Goal: Task Accomplishment & Management: Complete application form

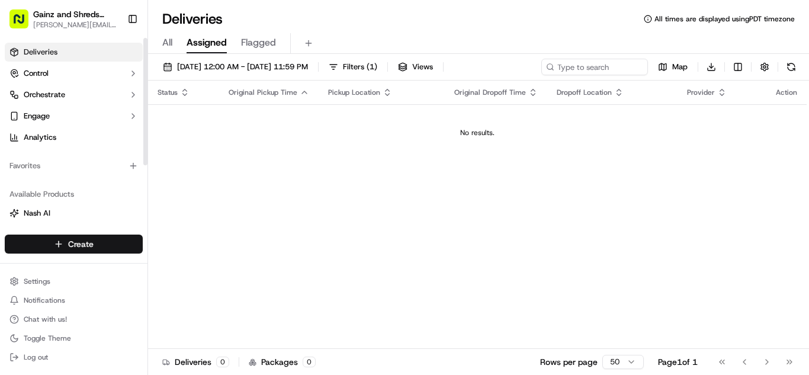
click at [118, 240] on html "Gainz and Shreds Meal Prep andrew@gainzandshredsmealprep.com Toggle Sidebar Del…" at bounding box center [404, 187] width 809 height 375
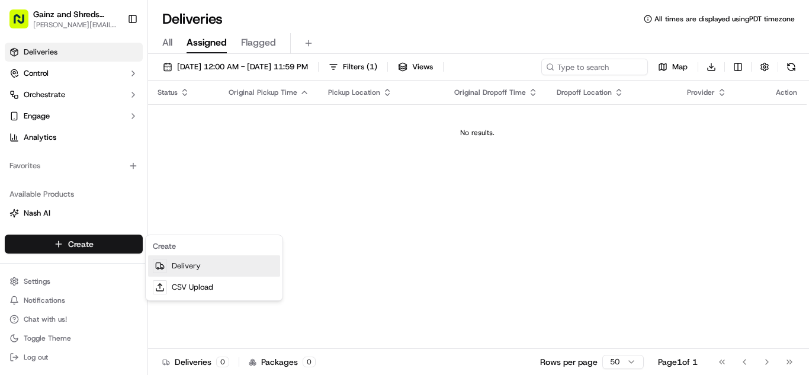
click at [196, 266] on link "Delivery" at bounding box center [214, 265] width 132 height 21
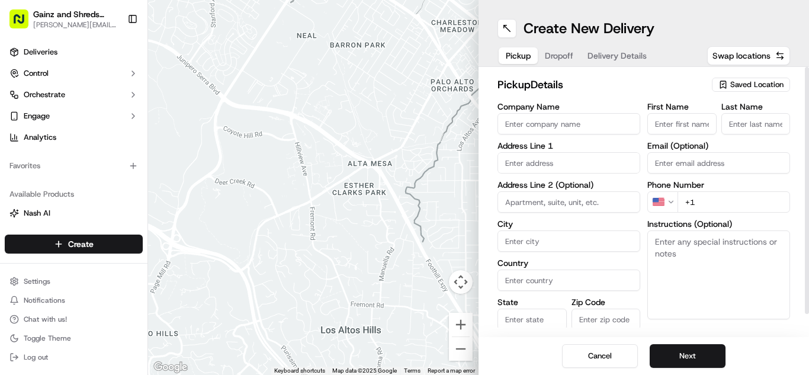
click at [748, 87] on span "Saved Location" at bounding box center [757, 84] width 53 height 11
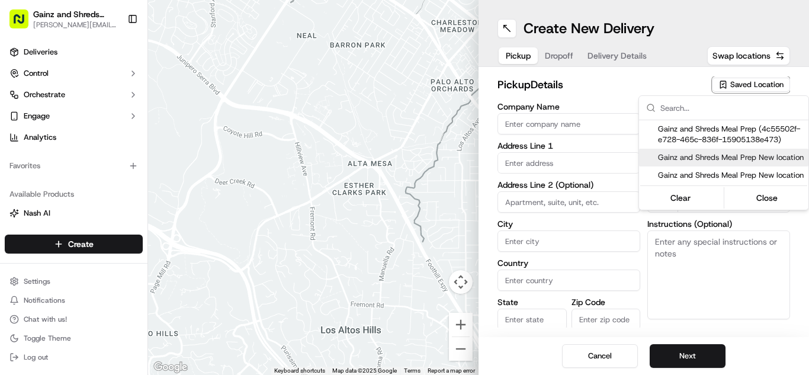
click at [685, 163] on span "Gainz and Shreds Meal Prep New location" at bounding box center [731, 157] width 146 height 11
type input "Gainz and Shreds Meal Prep New location"
type input "1849 Little Orchard St"
type input "San Jose"
type input "US"
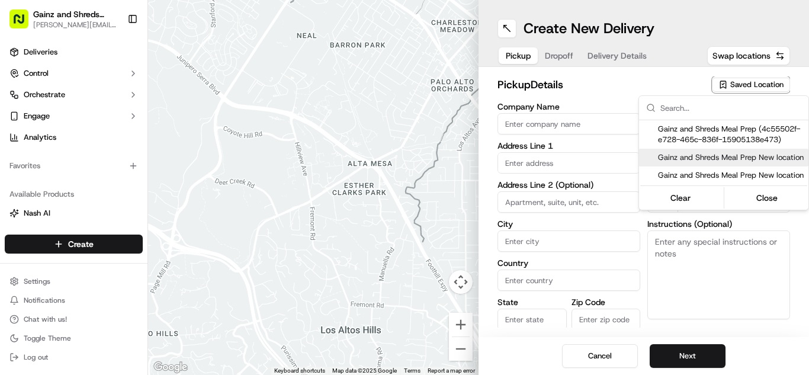
type input "CA"
type input "95125"
type input "Andrew"
type input "Aguilar"
type input "+1 408 794 8729"
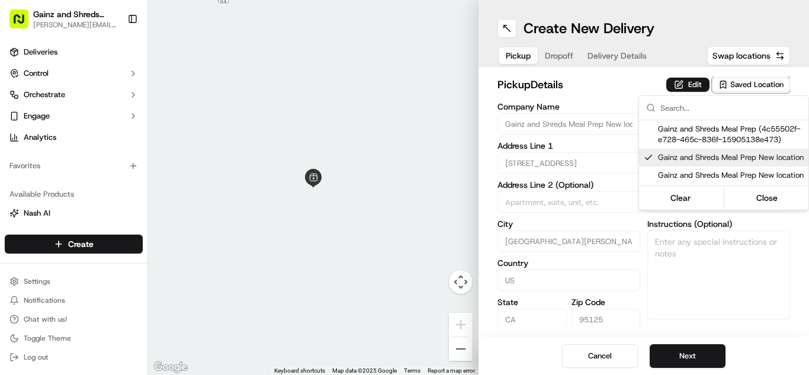
click at [683, 360] on html "Gainz and Shreds Meal Prep andrew@gainzandshredsmealprep.com Toggle Sidebar Del…" at bounding box center [404, 187] width 809 height 375
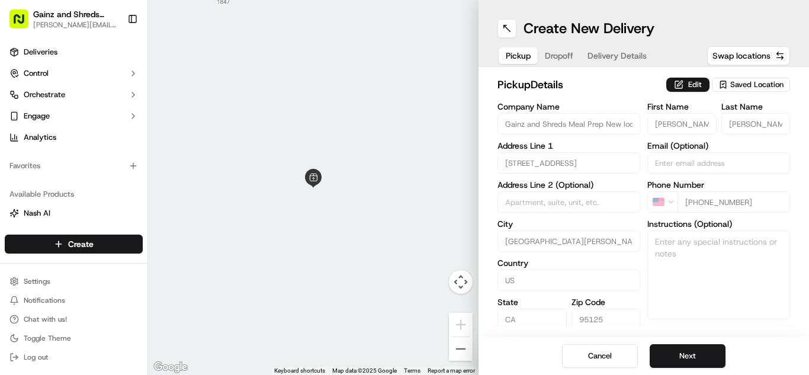
click at [683, 360] on button "Next" at bounding box center [688, 356] width 76 height 24
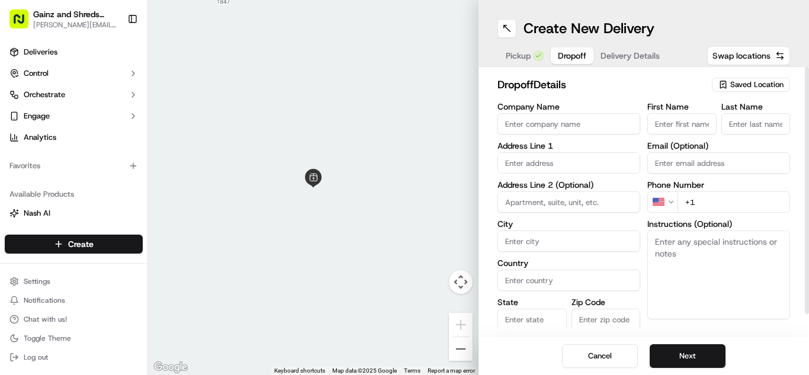
click at [748, 85] on span "Saved Location" at bounding box center [757, 84] width 53 height 11
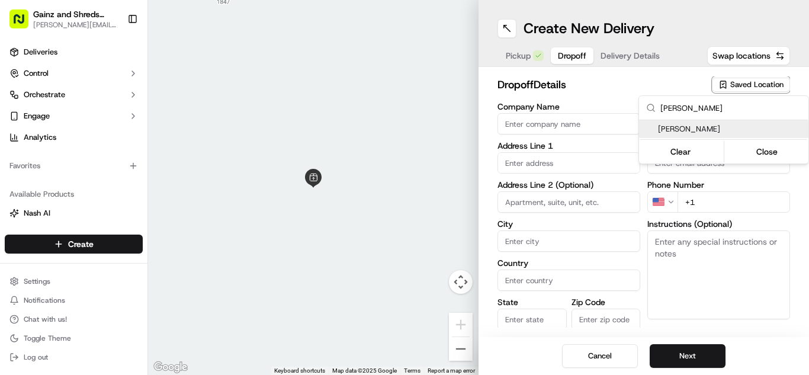
type input "ruben"
click at [732, 132] on span "Ruben Resendez" at bounding box center [731, 129] width 146 height 11
type input "Ruben Resendez"
type input "4909 Eastbourne Ct"
type input "San Jose"
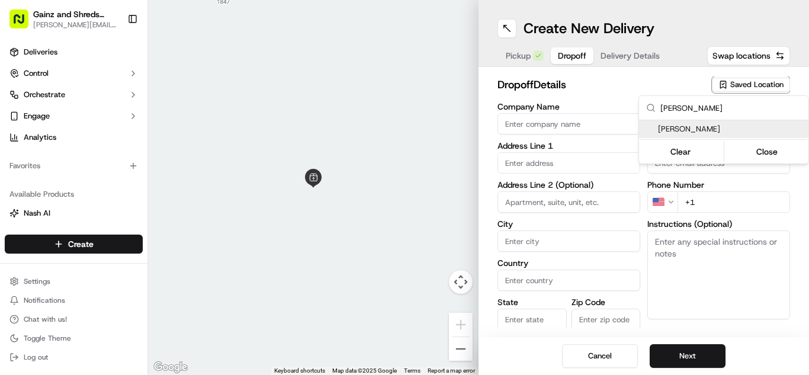
type input "US"
type input "CA"
type input "95138"
type input "Ruben"
type input "Resendez"
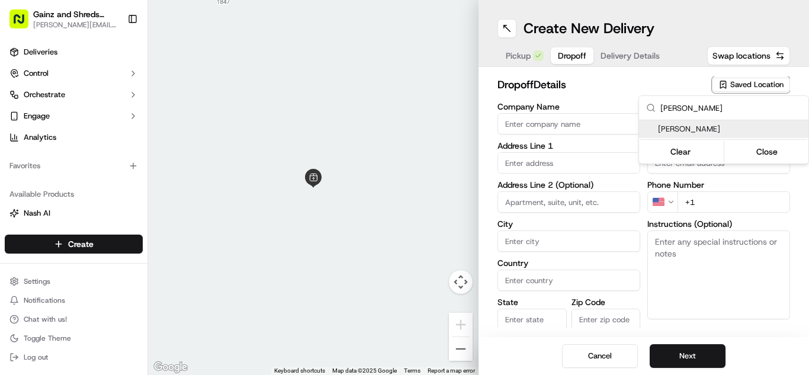
type input "+1 408 309 8779"
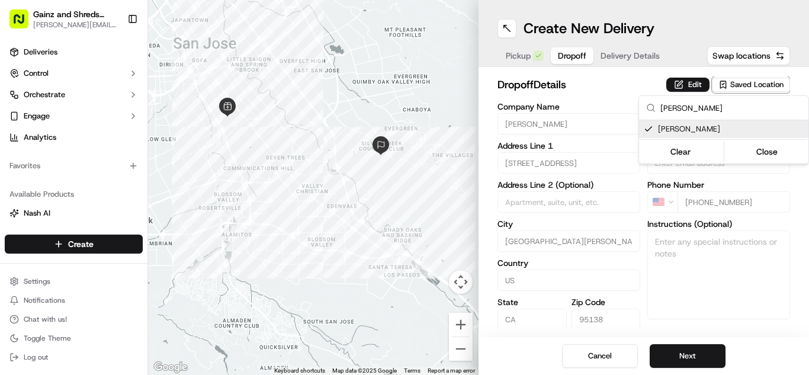
click at [694, 364] on html "Gainz and Shreds Meal Prep andrew@gainzandshredsmealprep.com Toggle Sidebar Del…" at bounding box center [404, 187] width 809 height 375
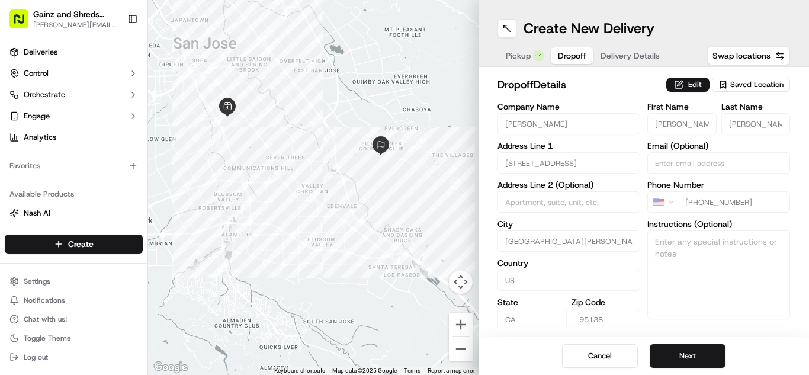
click at [694, 364] on button "Next" at bounding box center [688, 356] width 76 height 24
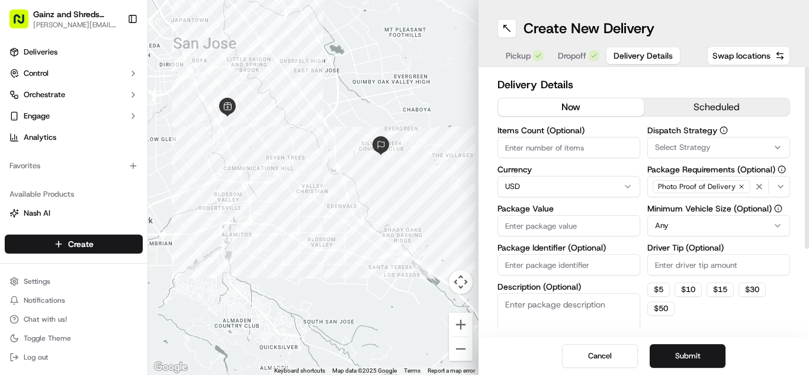
click at [569, 226] on input "Package Value" at bounding box center [569, 225] width 143 height 21
type input "8"
type input "100"
click at [696, 265] on input "Driver Tip (Optional)" at bounding box center [719, 264] width 143 height 21
click at [672, 105] on button "scheduled" at bounding box center [717, 107] width 146 height 18
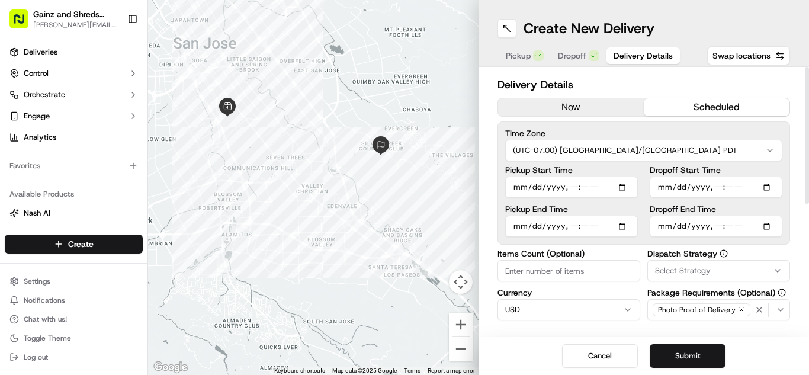
click at [523, 187] on input "Pickup Start Time" at bounding box center [571, 187] width 133 height 21
click at [573, 190] on input "Pickup Start Time" at bounding box center [571, 187] width 133 height 21
type input "2025-09-15T07:30"
click at [668, 228] on input "Dropoff End Time" at bounding box center [716, 226] width 133 height 21
click at [702, 225] on input "Dropoff End Time" at bounding box center [716, 226] width 133 height 21
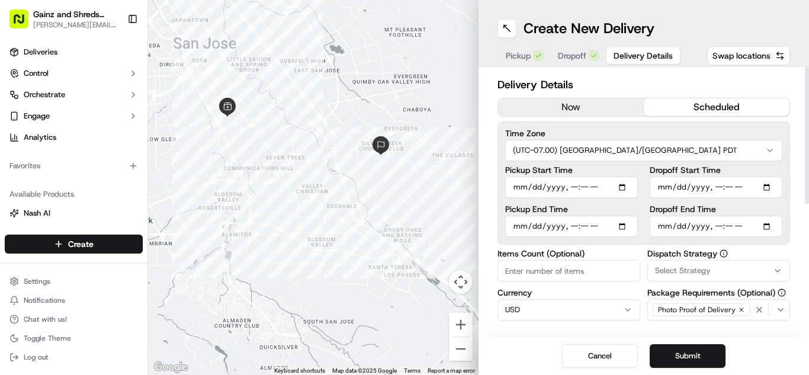
click at [723, 228] on input "Dropoff End Time" at bounding box center [716, 226] width 133 height 21
type input "2025-09-15T08:00"
click at [710, 351] on button "Submit" at bounding box center [688, 356] width 76 height 24
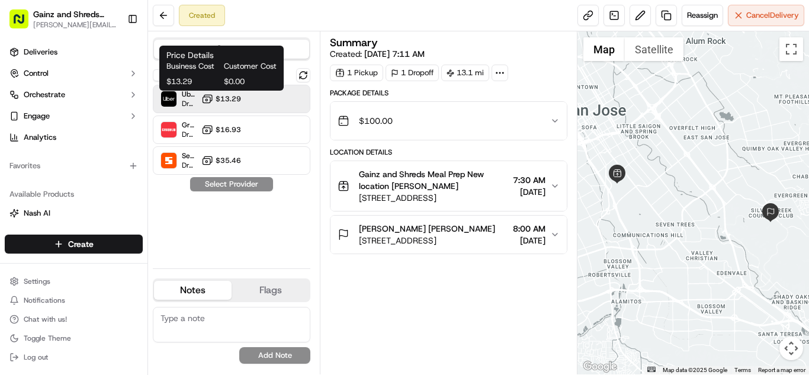
click at [224, 100] on span "$13.29" at bounding box center [228, 98] width 25 height 9
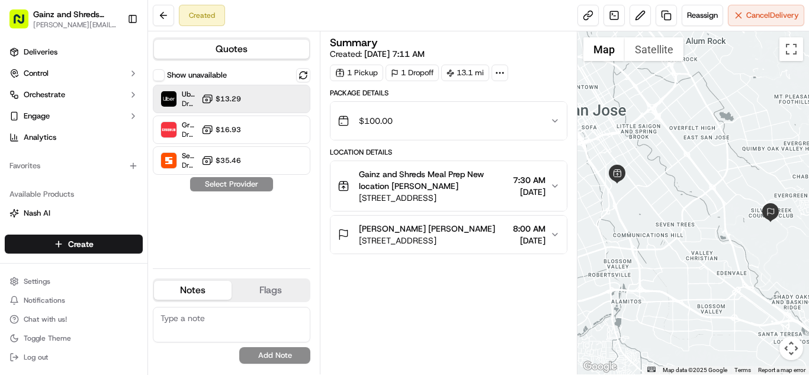
click at [224, 100] on span "$13.29" at bounding box center [228, 98] width 25 height 9
click at [219, 185] on button "Assign Provider" at bounding box center [232, 184] width 84 height 14
